Goal: Task Accomplishment & Management: Use online tool/utility

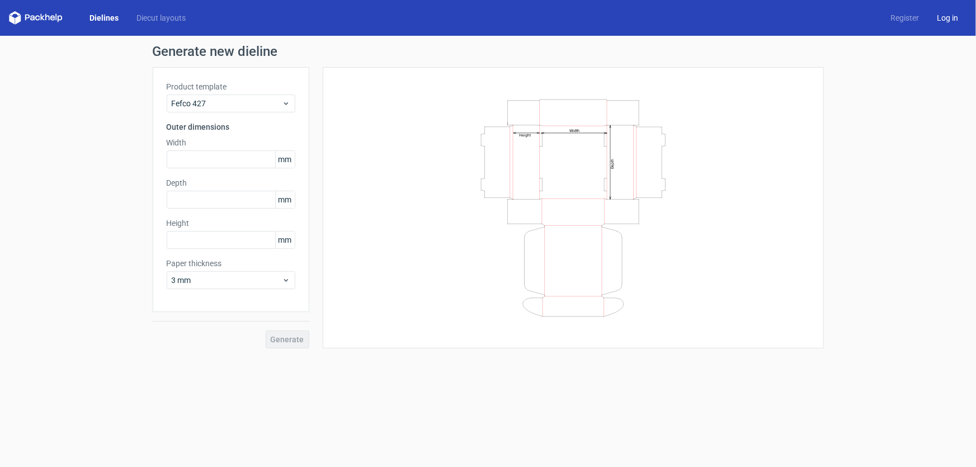
click at [949, 22] on link "Log in" at bounding box center [947, 17] width 39 height 11
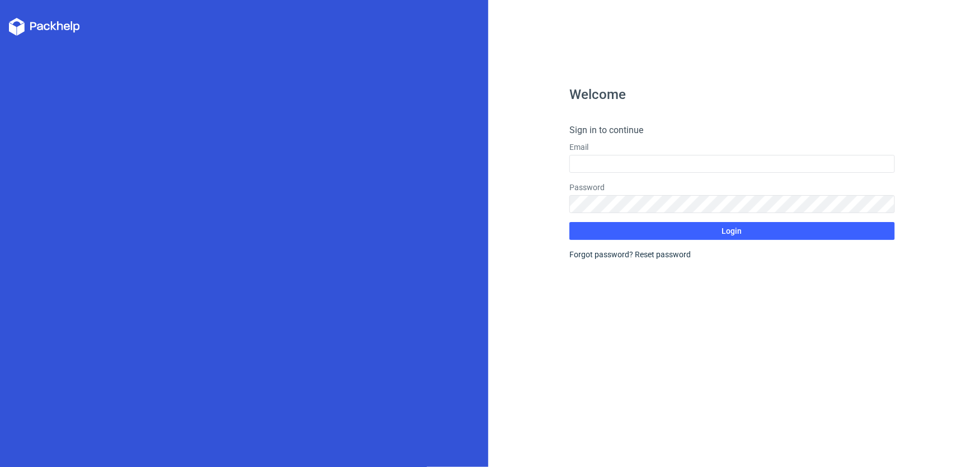
click at [610, 130] on h4 "Sign in to continue" at bounding box center [733, 130] width 326 height 13
click at [591, 166] on input "text" at bounding box center [733, 164] width 326 height 18
click at [587, 201] on div "Password" at bounding box center [733, 197] width 326 height 31
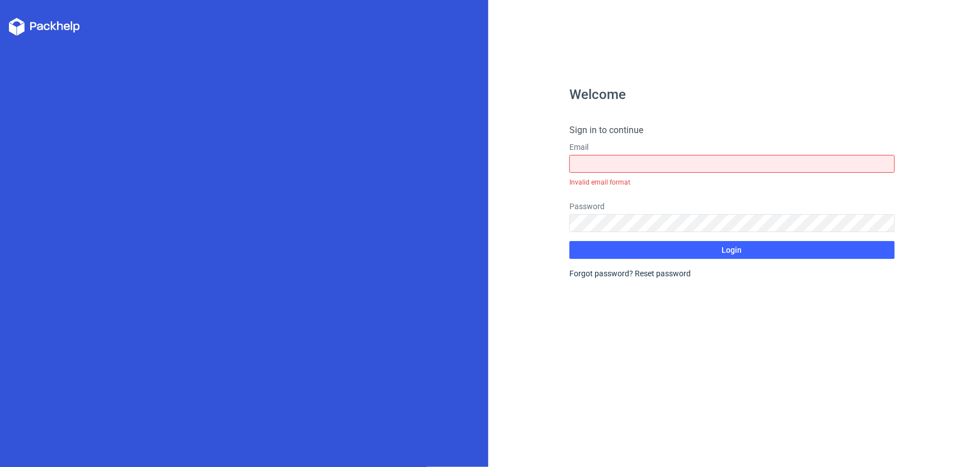
click at [34, 25] on icon at bounding box center [44, 27] width 71 height 18
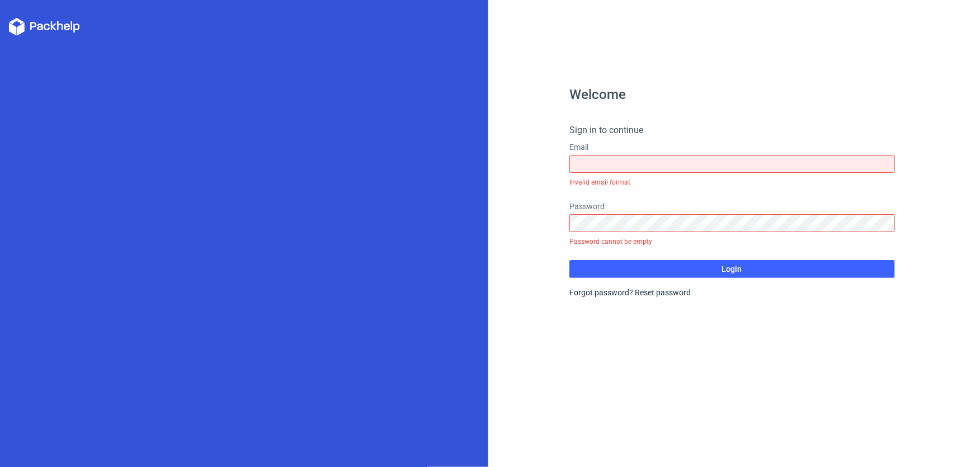
click at [41, 26] on icon at bounding box center [44, 27] width 71 height 18
